Goal: Task Accomplishment & Management: Manage account settings

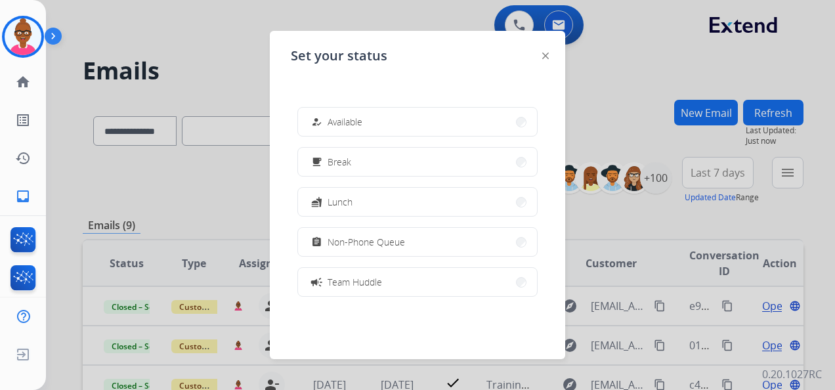
select select "**********"
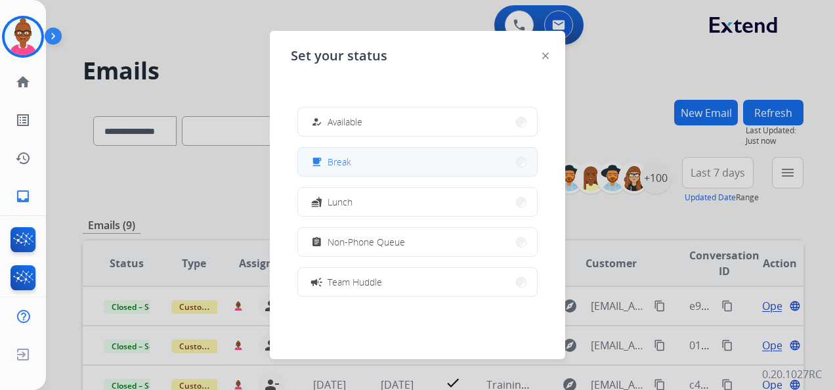
click at [389, 165] on button "free_breakfast Break" at bounding box center [417, 162] width 239 height 28
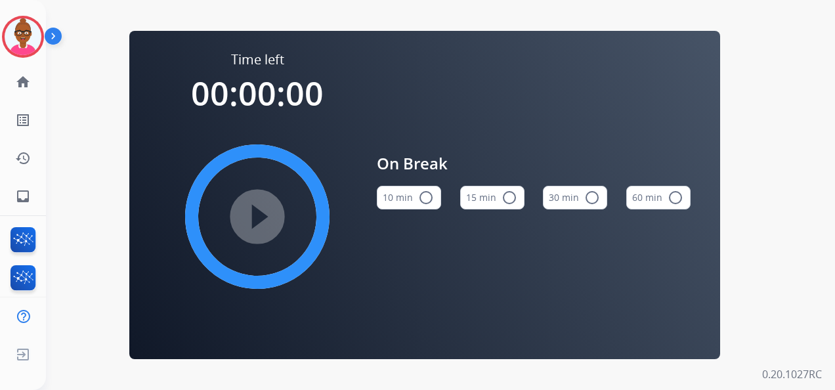
click at [509, 201] on mat-icon "radio_button_unchecked" at bounding box center [509, 198] width 16 height 16
click at [252, 212] on mat-icon "play_circle_filled" at bounding box center [257, 217] width 16 height 16
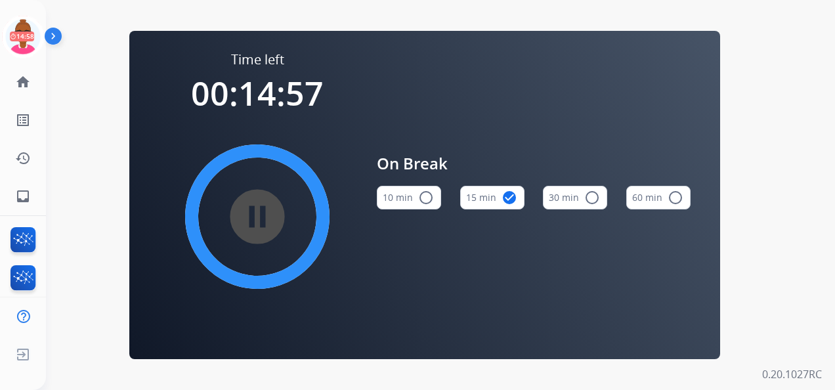
click at [258, 212] on mat-icon "pause_circle_filled" at bounding box center [257, 217] width 16 height 16
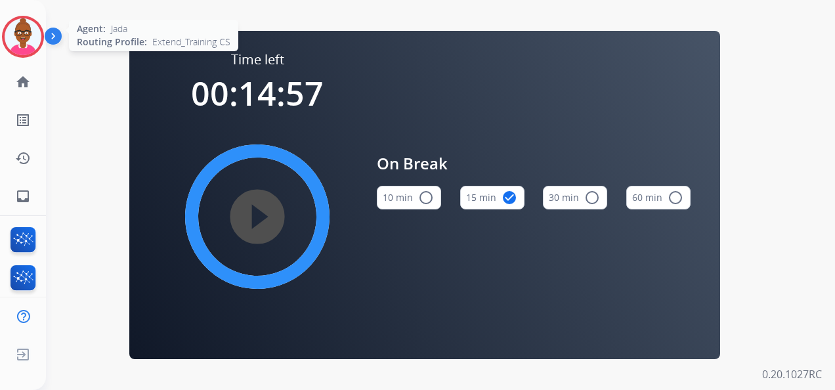
click at [33, 35] on img at bounding box center [23, 36] width 37 height 37
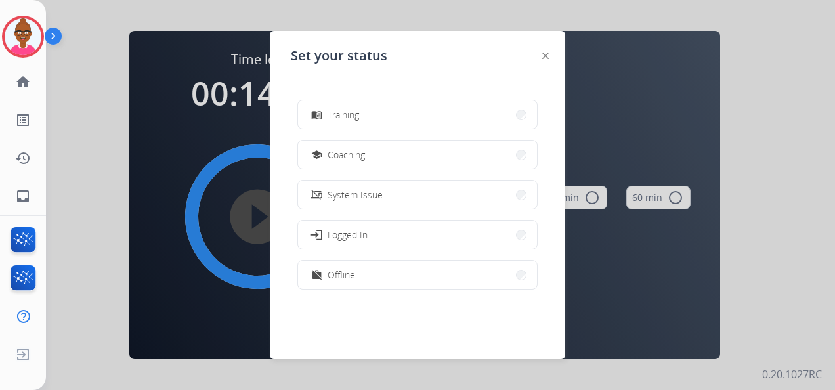
scroll to position [76, 0]
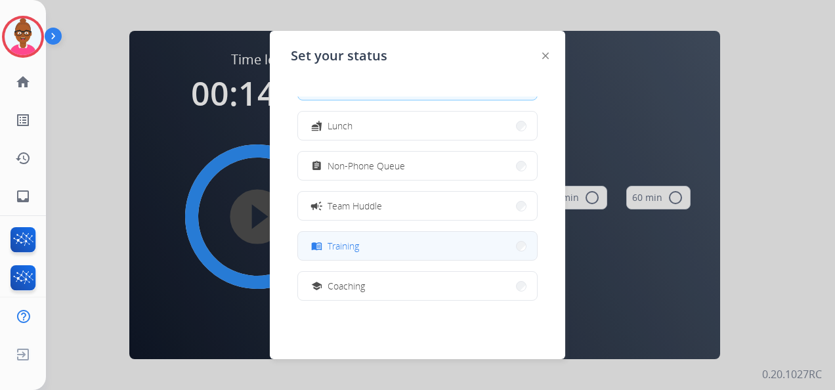
click at [405, 236] on button "menu_book Training" at bounding box center [417, 246] width 239 height 28
